Goal: Task Accomplishment & Management: Complete application form

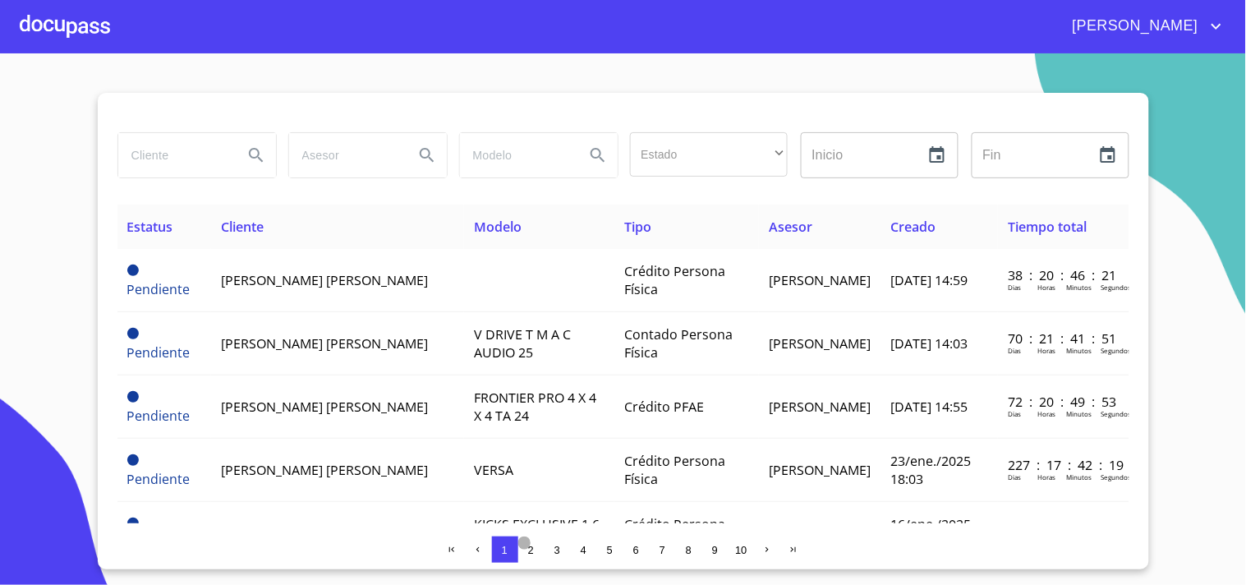
click at [532, 547] on span "2" at bounding box center [531, 550] width 6 height 12
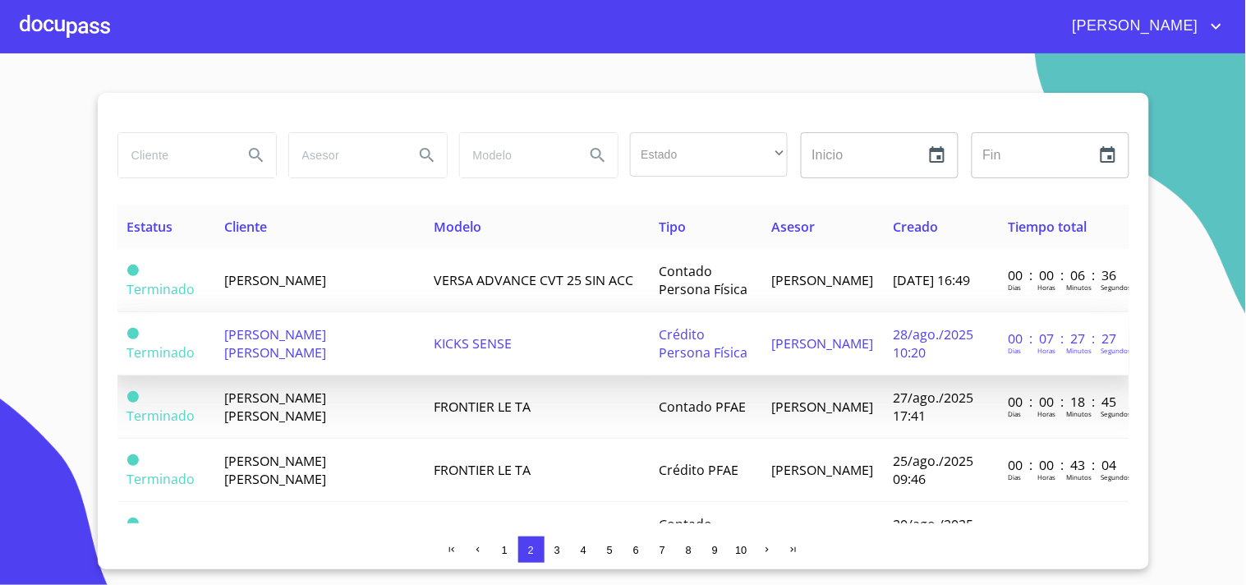
click at [312, 343] on td "[PERSON_NAME] [PERSON_NAME]" at bounding box center [320, 343] width 210 height 63
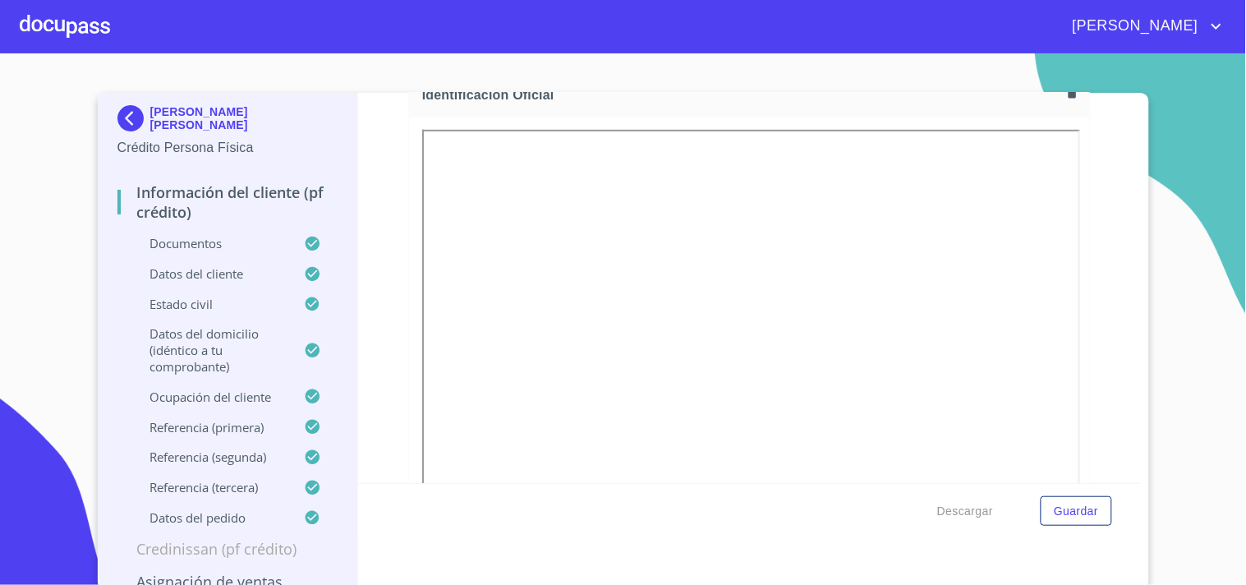
scroll to position [183, 0]
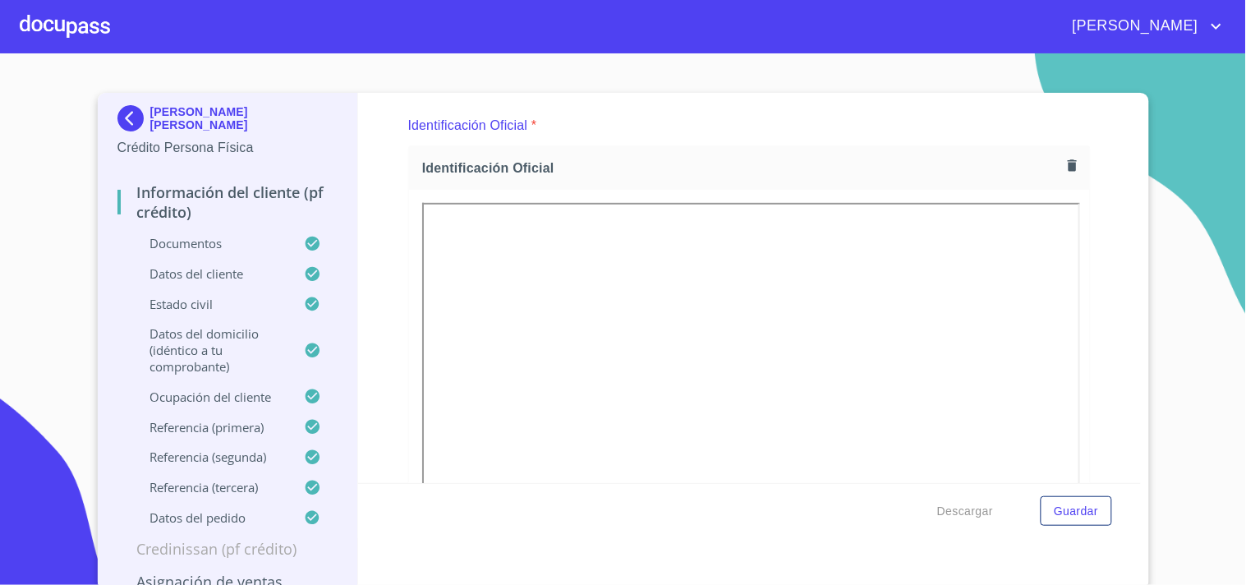
click at [1068, 166] on icon "button" at bounding box center [1072, 165] width 9 height 12
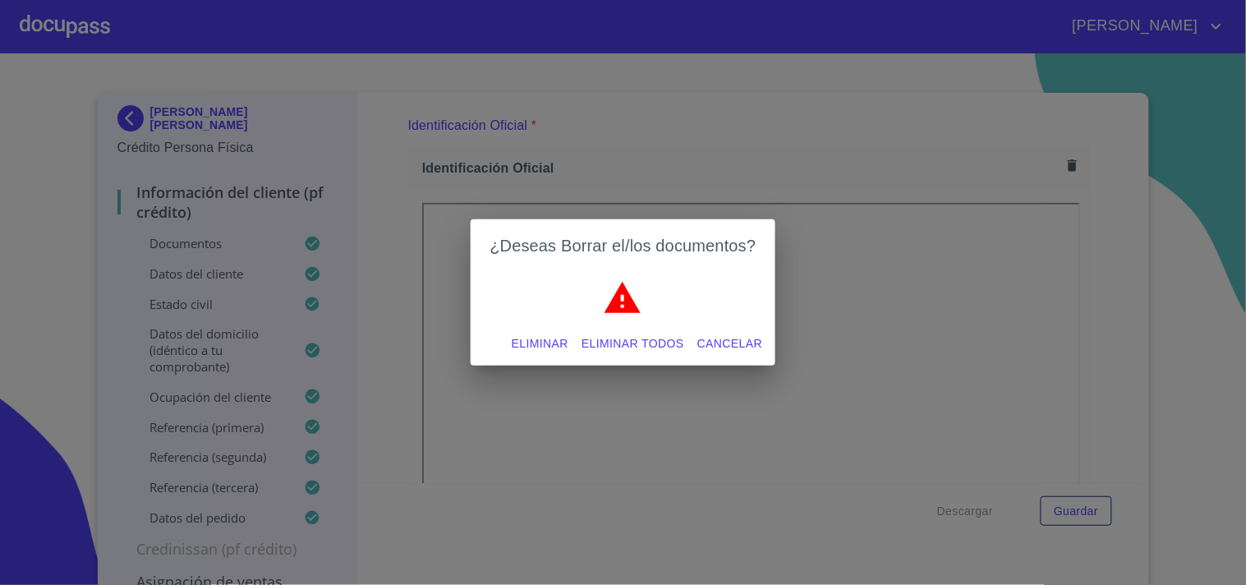
click at [495, 339] on div "Eliminar Eliminar todos Cancelar" at bounding box center [624, 344] width 306 height 44
click at [530, 345] on span "Eliminar" at bounding box center [540, 344] width 57 height 21
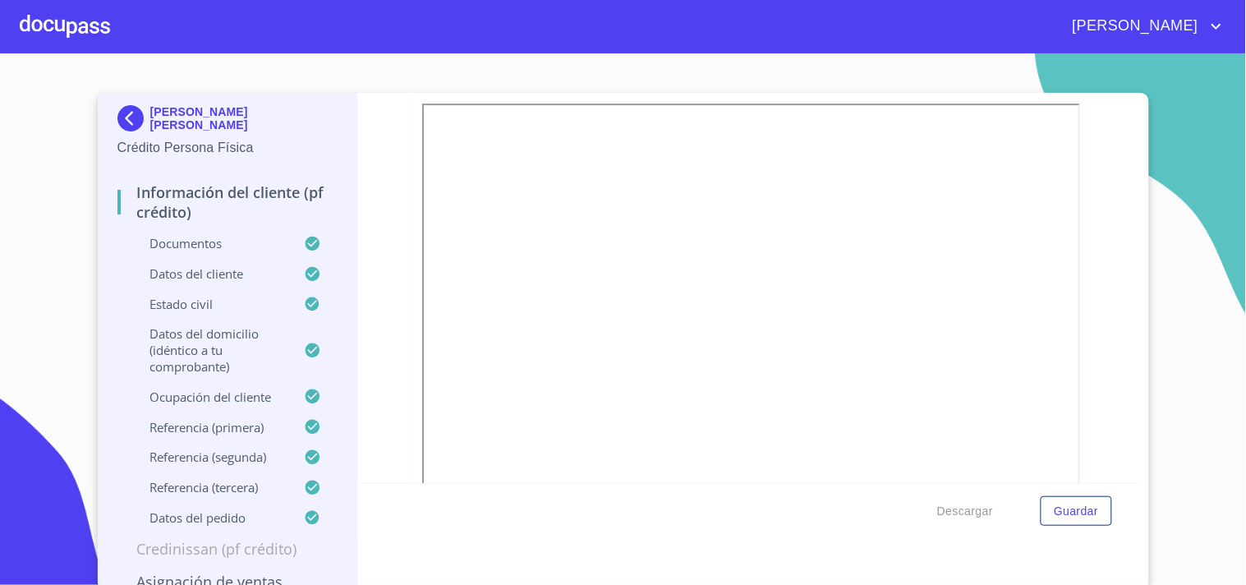
scroll to position [4616, 0]
click at [56, 35] on div at bounding box center [65, 26] width 90 height 53
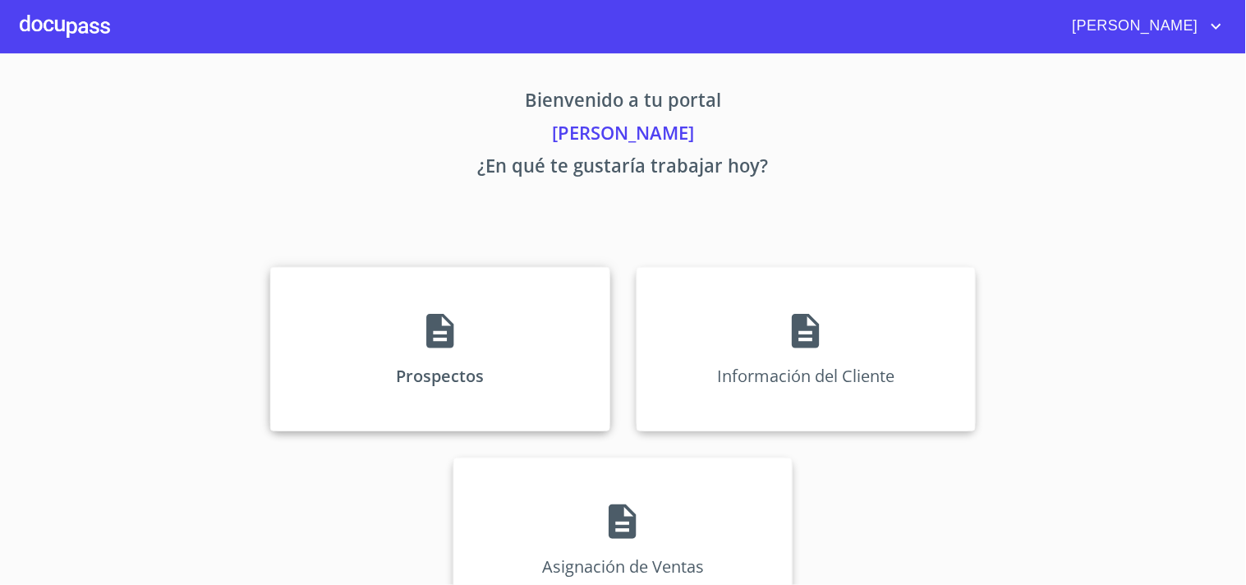
click at [453, 333] on icon at bounding box center [440, 331] width 41 height 41
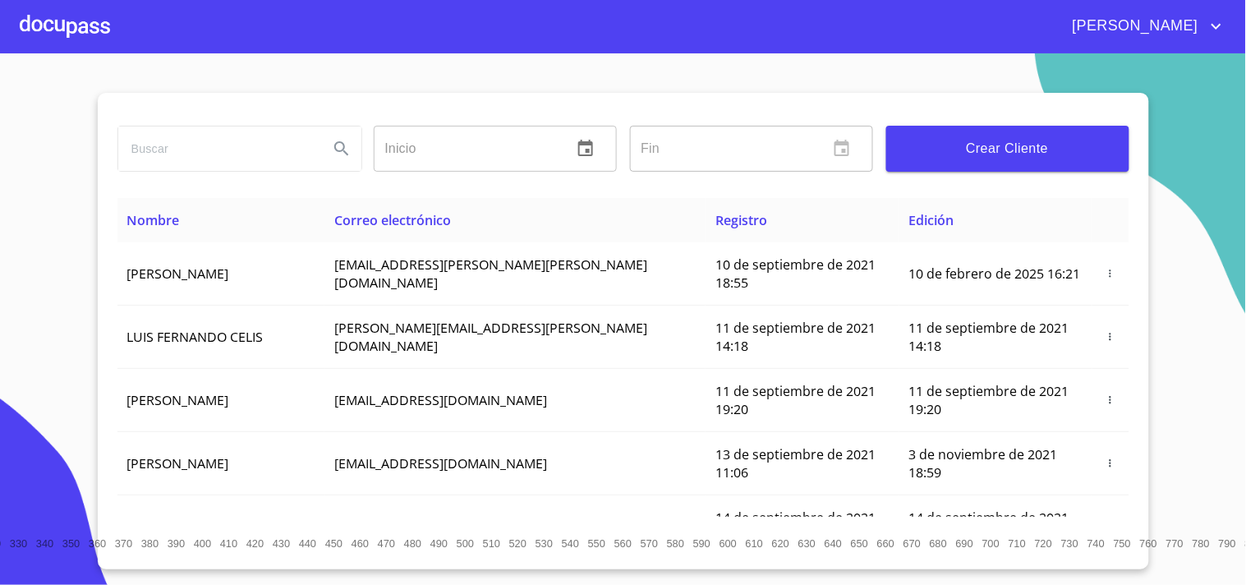
click at [224, 150] on input "search" at bounding box center [216, 149] width 197 height 44
type input "[PERSON_NAME]"
click at [339, 154] on icon "Search" at bounding box center [342, 149] width 20 height 20
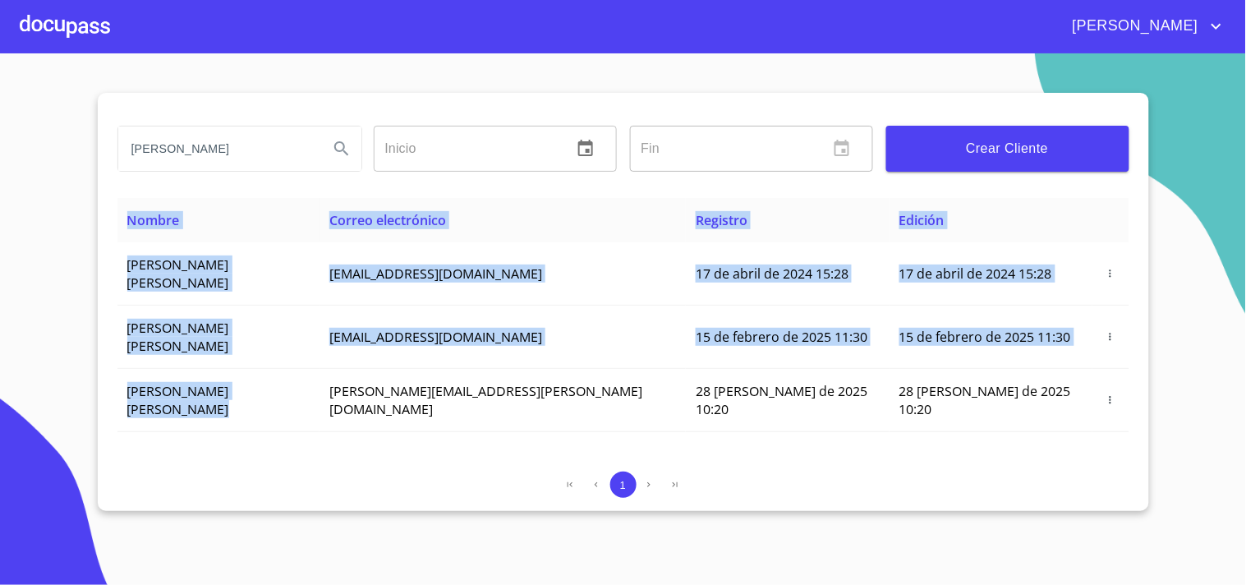
drag, startPoint x: 417, startPoint y: 350, endPoint x: 577, endPoint y: 375, distance: 161.4
click at [577, 375] on div "Nombre Correo electrónico Registro Edición [PERSON_NAME] [PERSON_NAME] [EMAIL_A…" at bounding box center [623, 328] width 1012 height 260
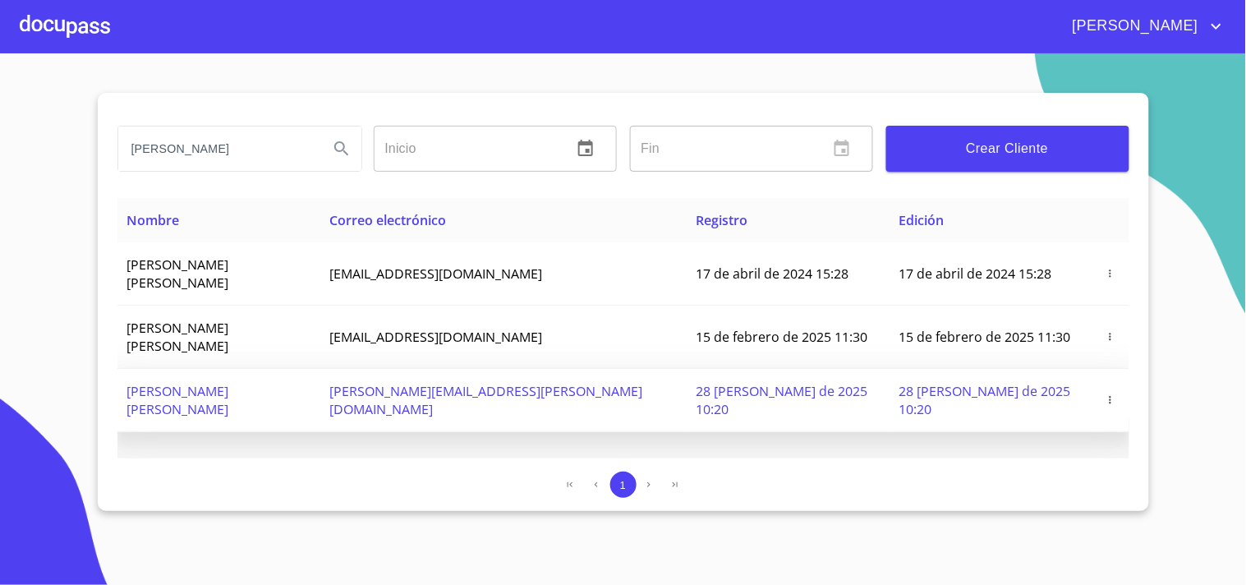
click at [572, 373] on td "[PERSON_NAME][EMAIL_ADDRESS][PERSON_NAME][DOMAIN_NAME]" at bounding box center [503, 400] width 366 height 63
drag, startPoint x: 592, startPoint y: 358, endPoint x: 427, endPoint y: 349, distance: 165.4
click at [427, 369] on td "[PERSON_NAME][EMAIL_ADDRESS][PERSON_NAME][DOMAIN_NAME]" at bounding box center [503, 400] width 366 height 63
copy span "[PERSON_NAME][EMAIL_ADDRESS][PERSON_NAME][DOMAIN_NAME]"
